Goal: Transaction & Acquisition: Purchase product/service

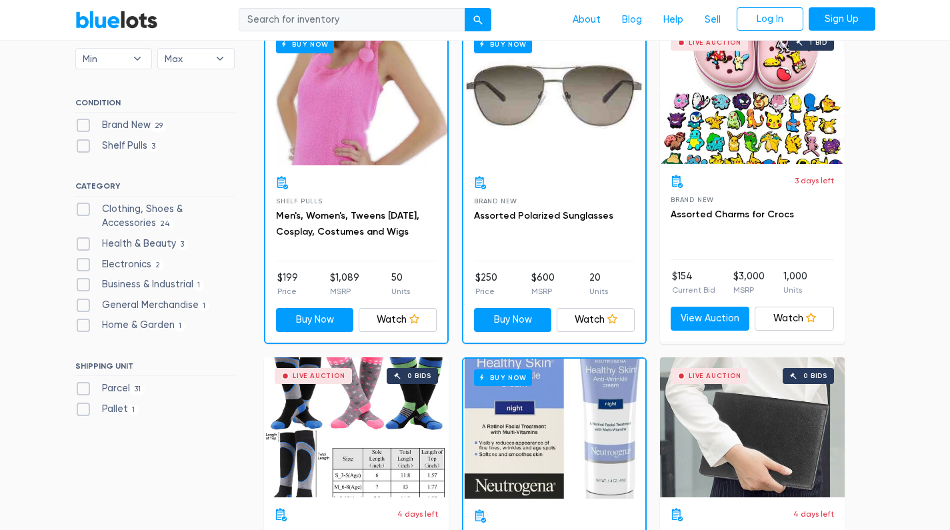
scroll to position [425, 0]
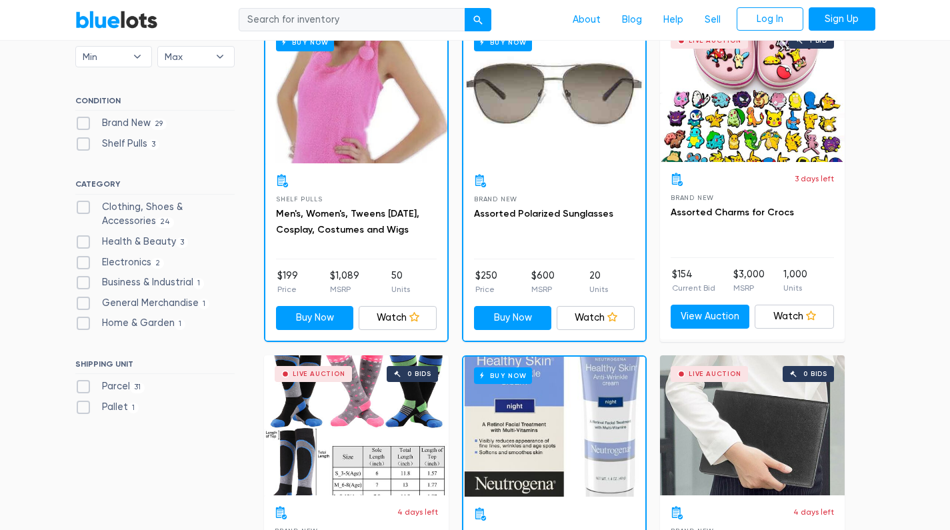
click at [83, 401] on label "Pallet 1" at bounding box center [107, 407] width 64 height 15
click at [83, 401] on input "Pallet 1" at bounding box center [79, 404] width 9 height 9
checkbox input "true"
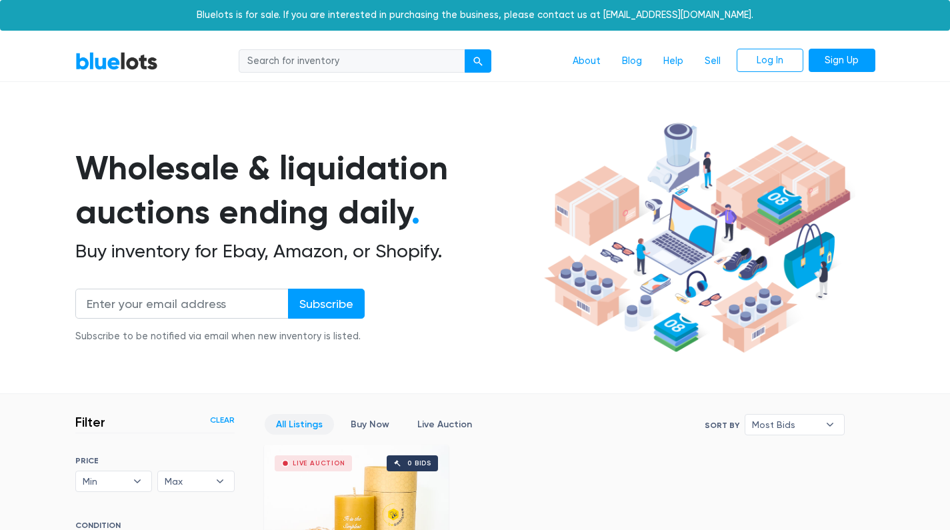
scroll to position [358, 0]
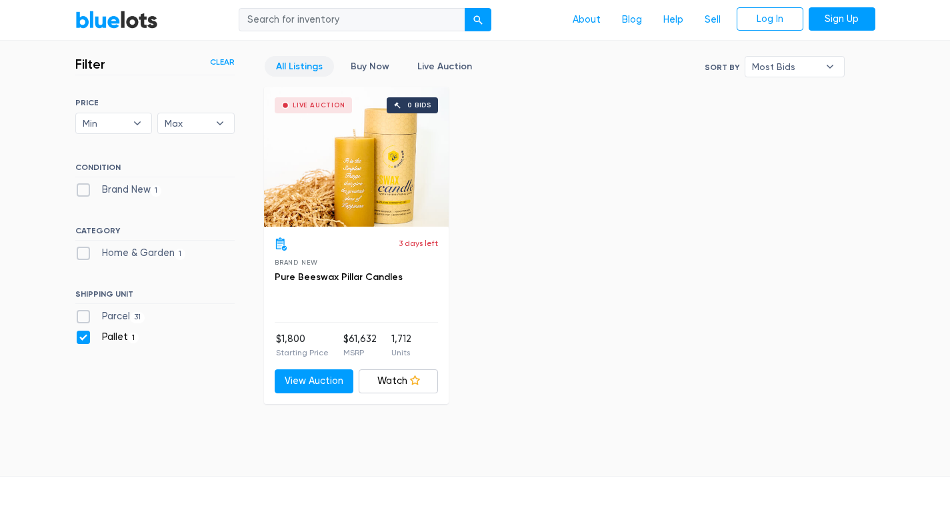
click at [83, 337] on label "Pallet 1" at bounding box center [107, 337] width 64 height 15
click at [83, 337] on input "Pallet 1" at bounding box center [79, 334] width 9 height 9
checkbox input "false"
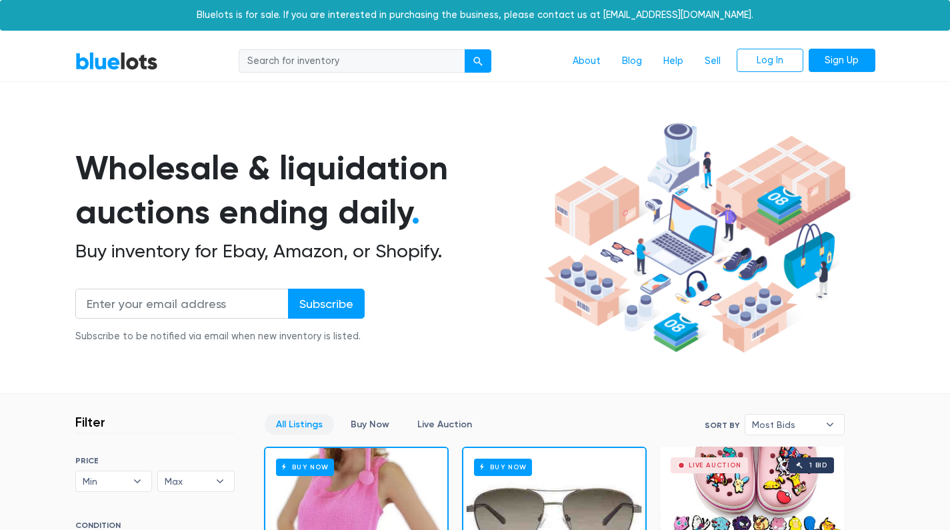
scroll to position [358, 0]
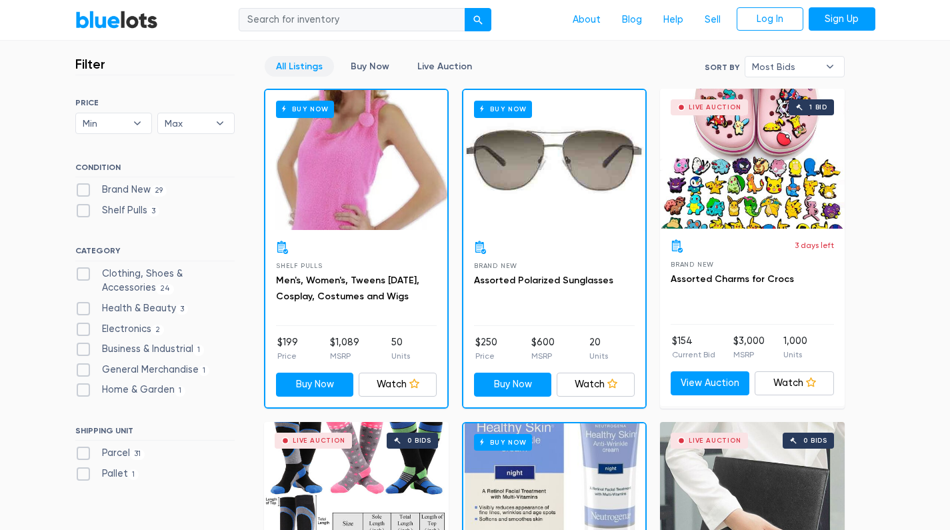
click at [131, 188] on label "Brand New 29" at bounding box center [121, 190] width 92 height 15
click at [84, 188] on New"] "Brand New 29" at bounding box center [79, 187] width 9 height 9
checkbox New"] "true"
